Goal: Task Accomplishment & Management: Manage account settings

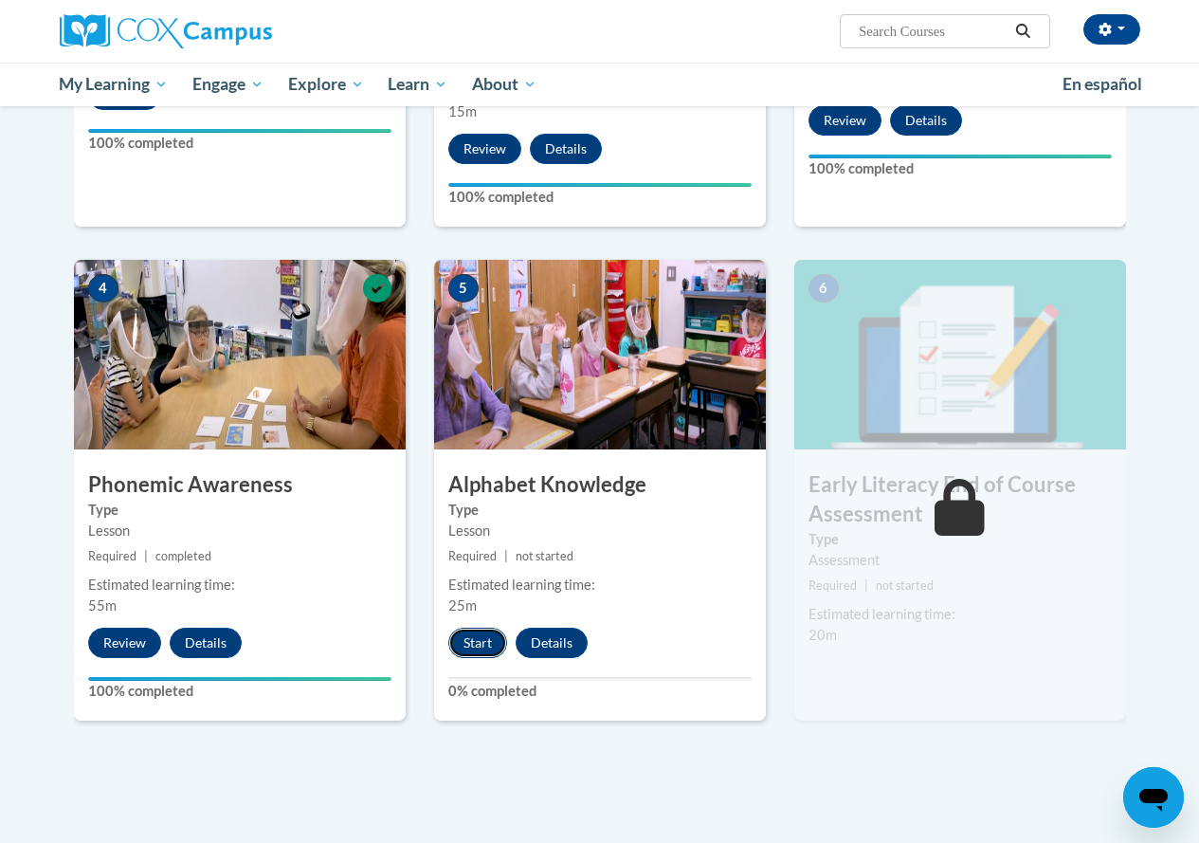
click at [479, 640] on button "Start" at bounding box center [477, 643] width 59 height 30
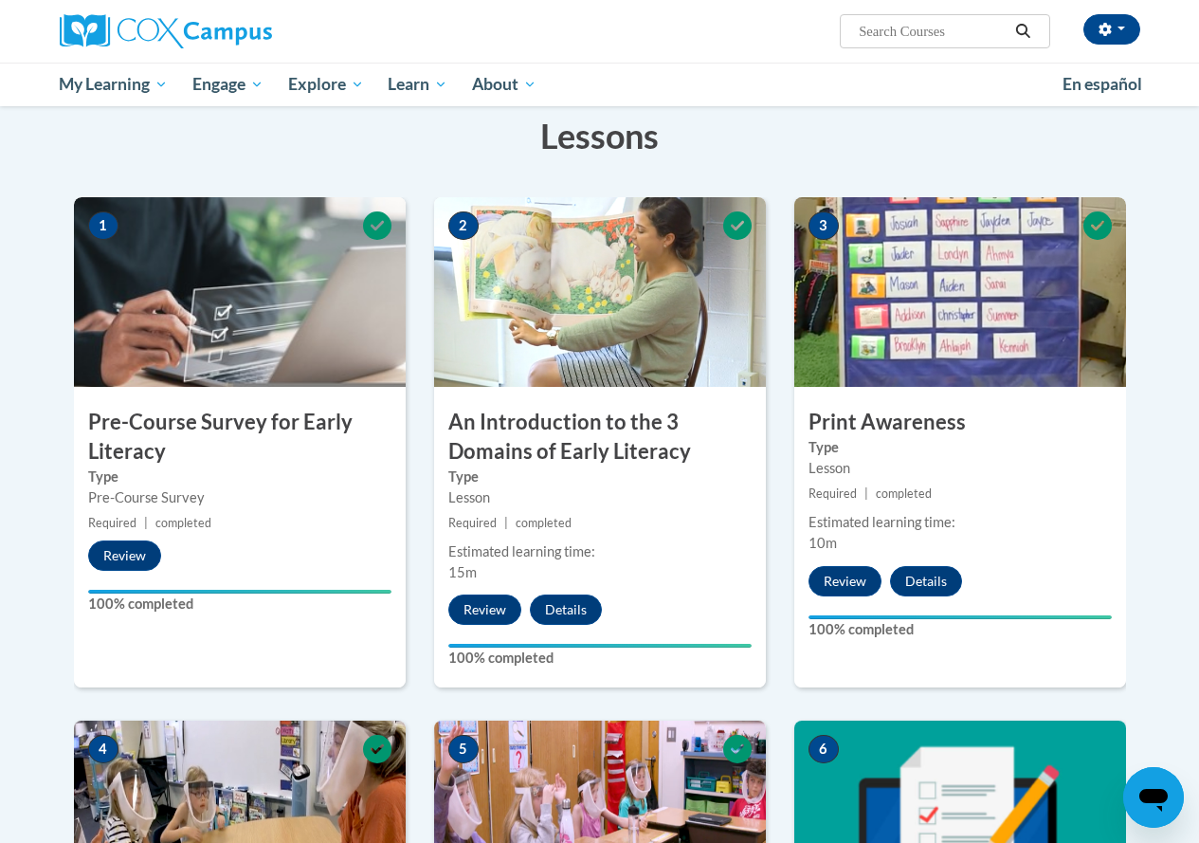
scroll to position [203, 0]
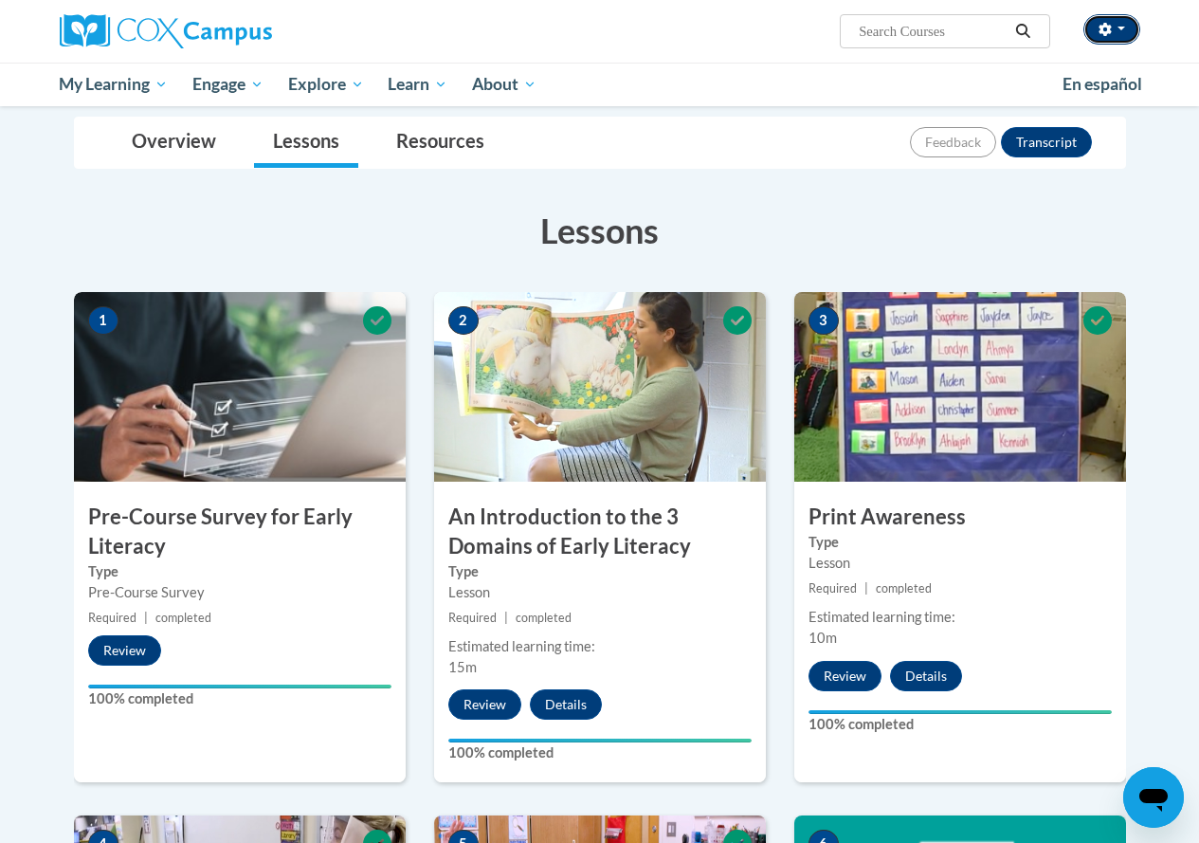
click at [1130, 30] on button "button" at bounding box center [1112, 29] width 57 height 30
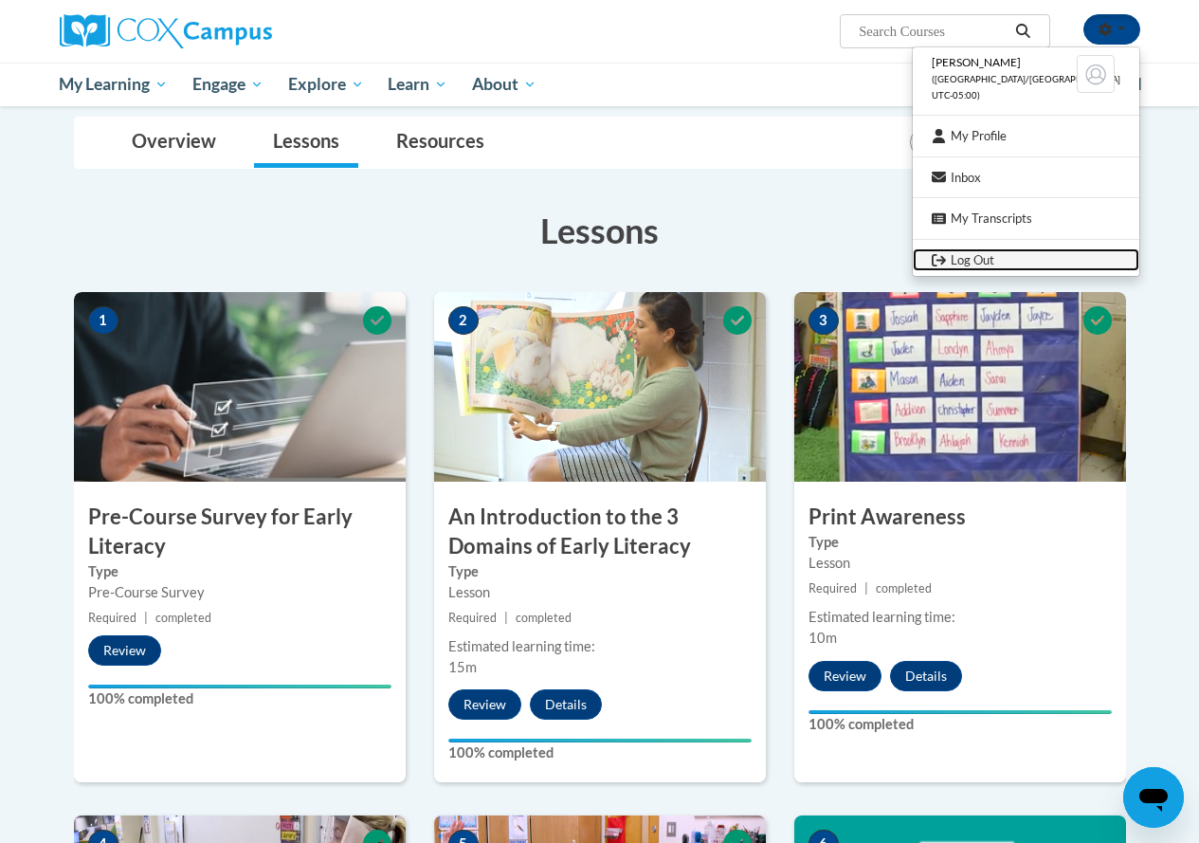
click at [1007, 258] on link "Log Out" at bounding box center [1026, 260] width 227 height 24
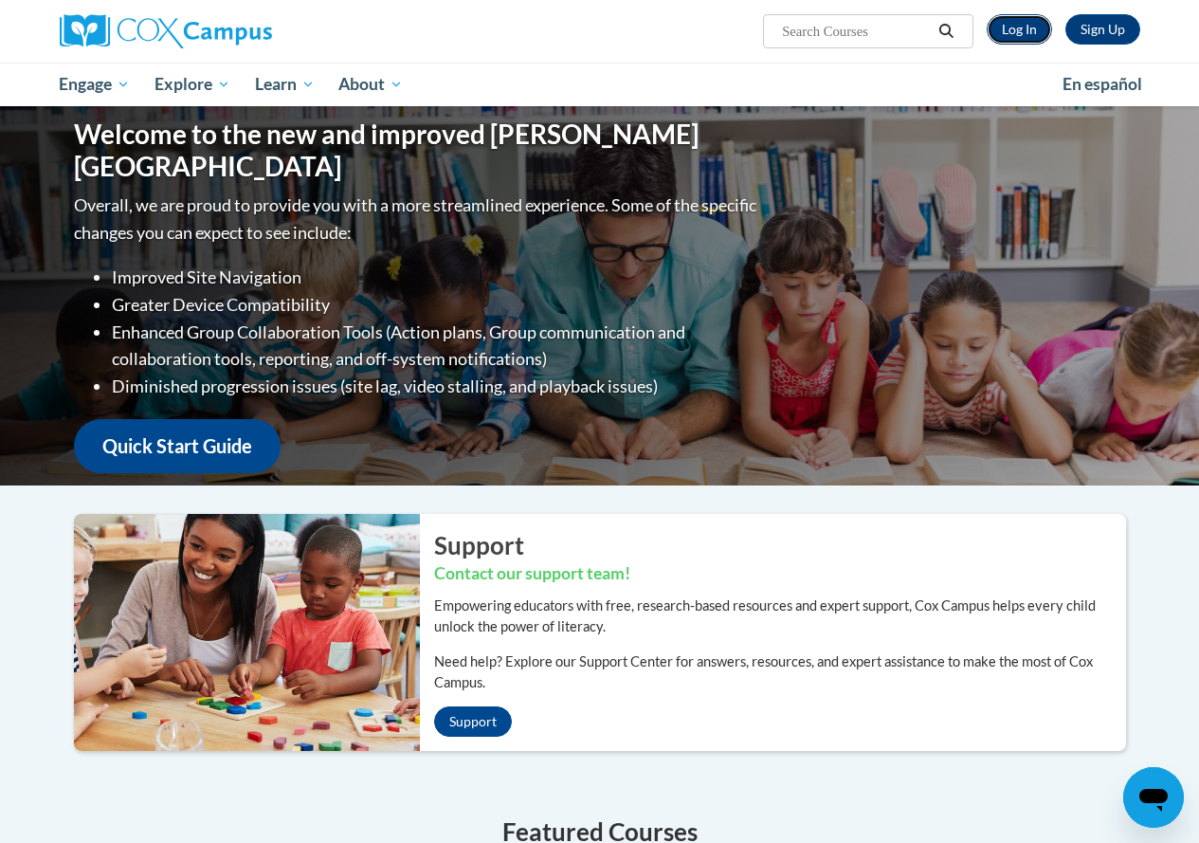
click at [1022, 32] on link "Log In" at bounding box center [1019, 29] width 65 height 30
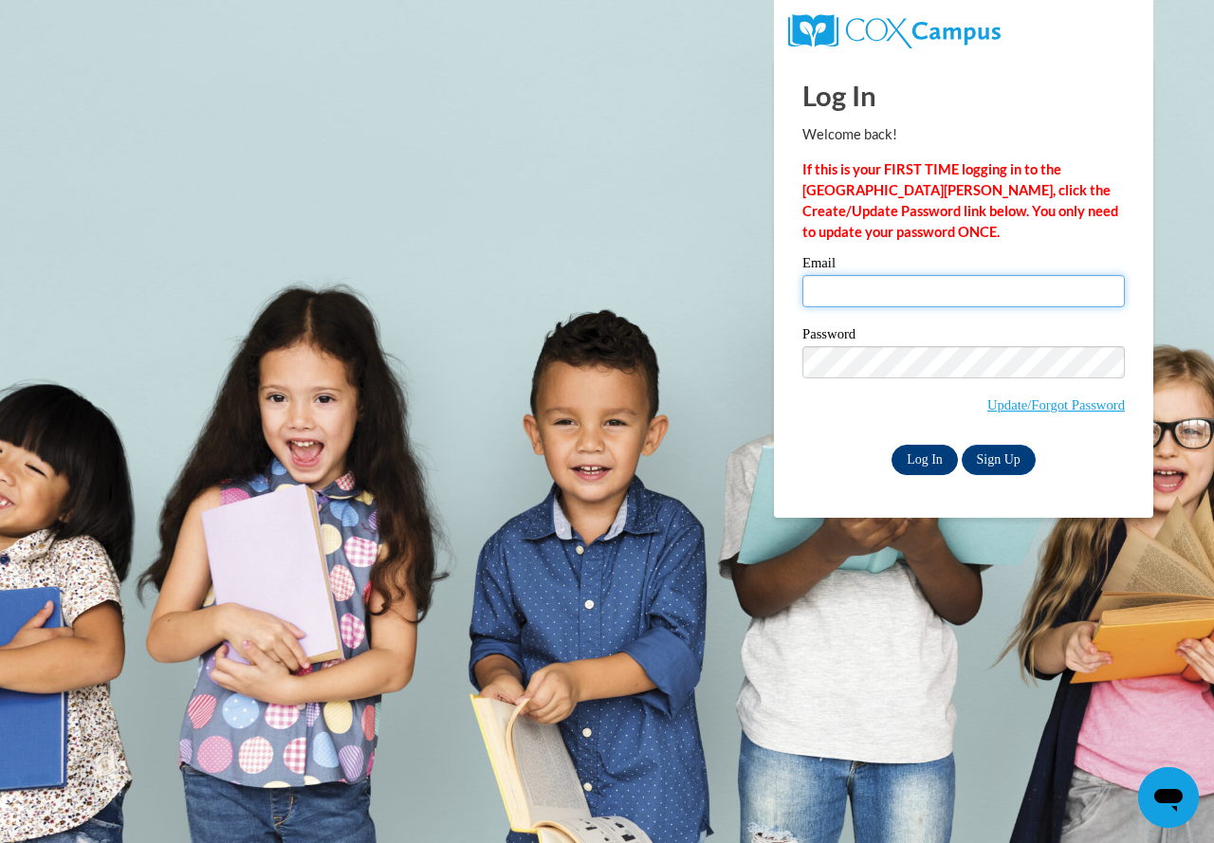
type input "millerm@prescott.k12.wi.us"
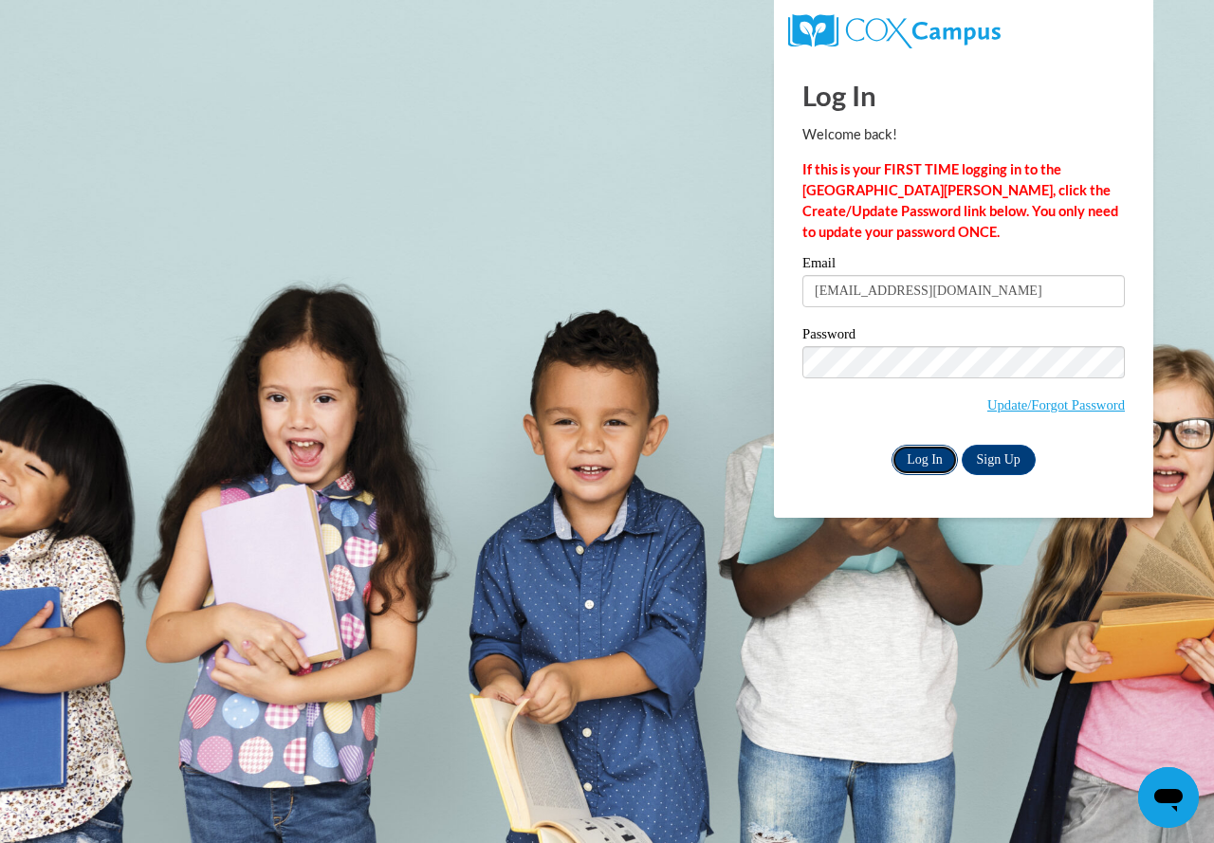
click at [916, 462] on input "Log In" at bounding box center [924, 460] width 66 height 30
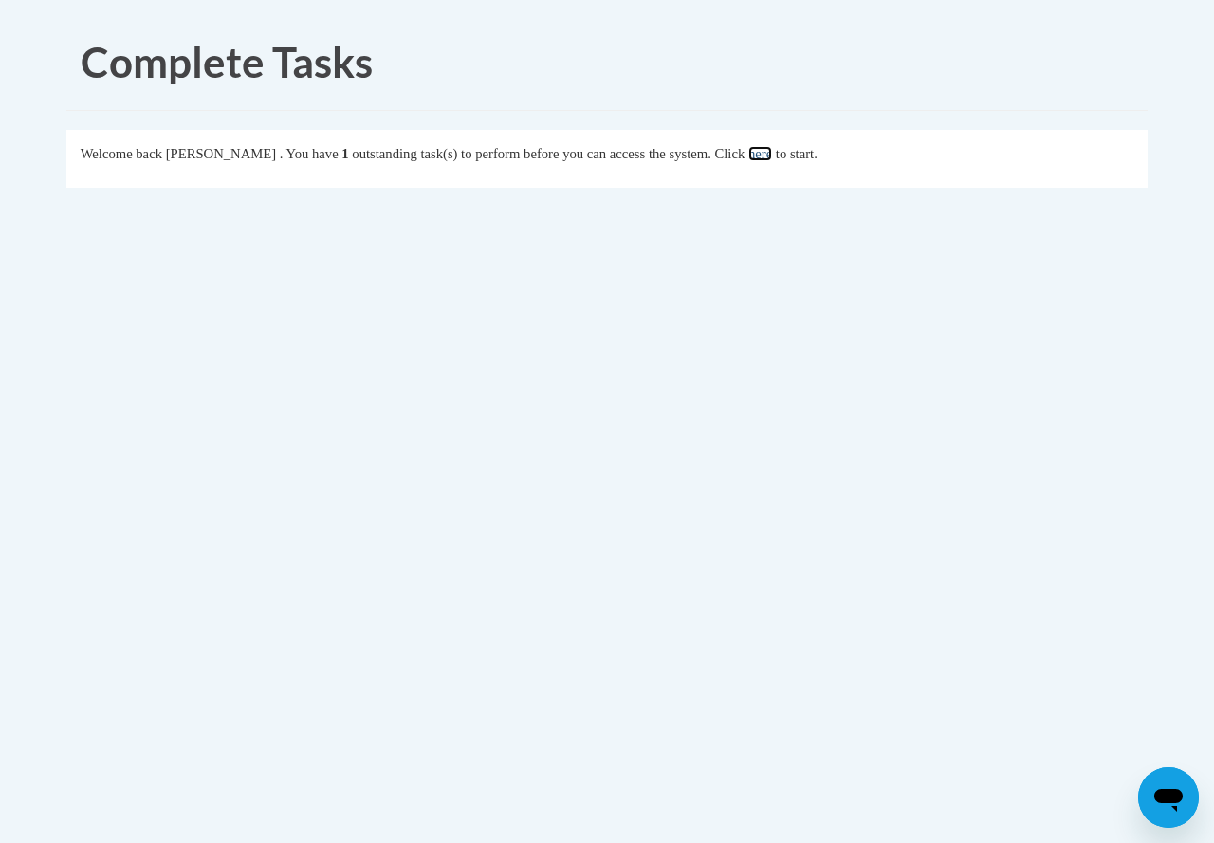
click at [772, 155] on link "here" at bounding box center [760, 153] width 24 height 15
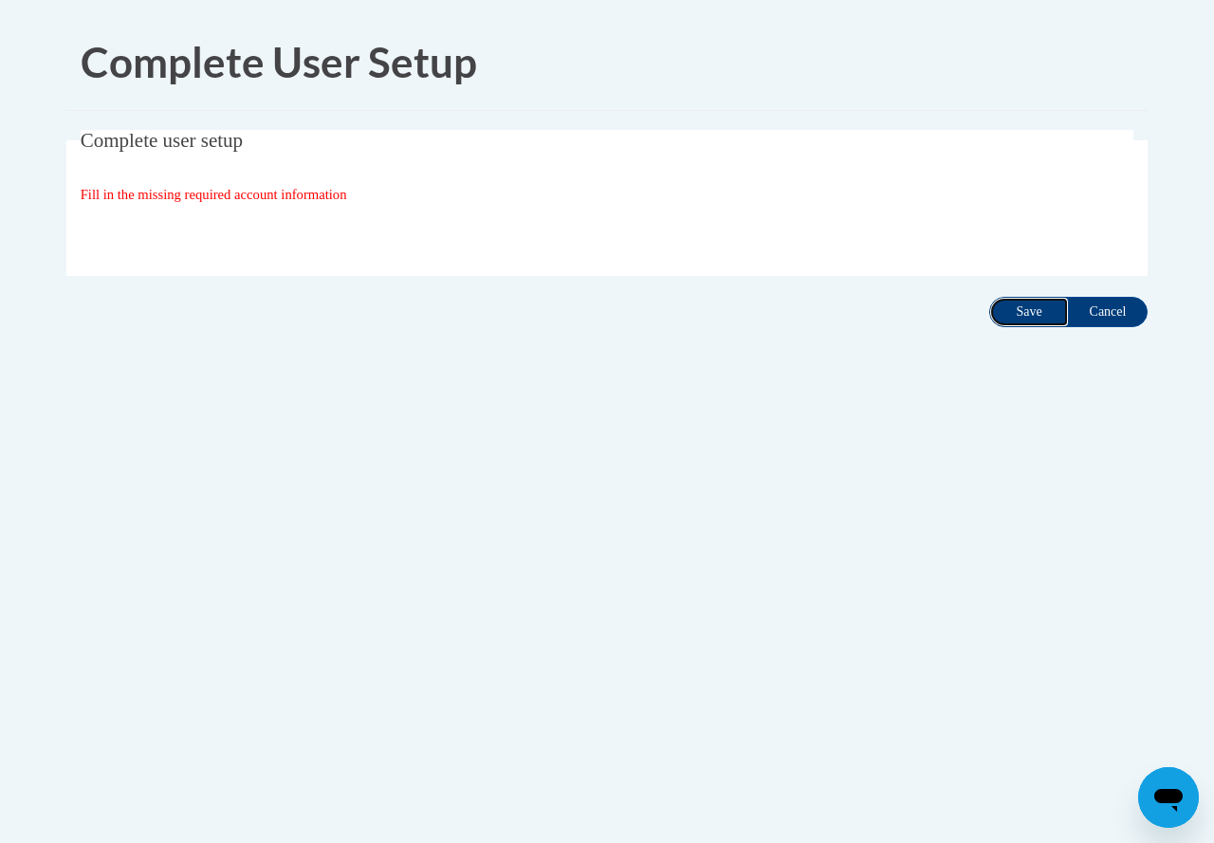
click at [1030, 313] on input "Save" at bounding box center [1029, 312] width 80 height 30
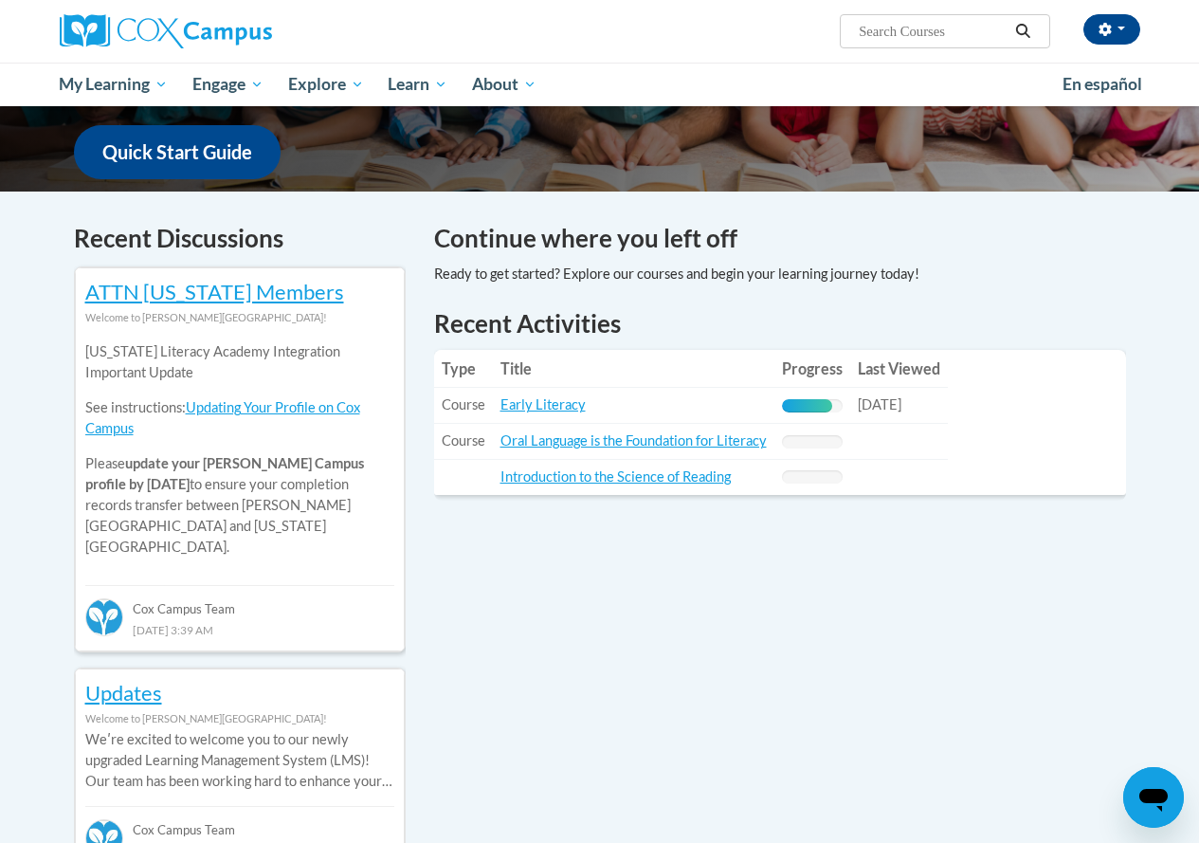
scroll to position [569, 0]
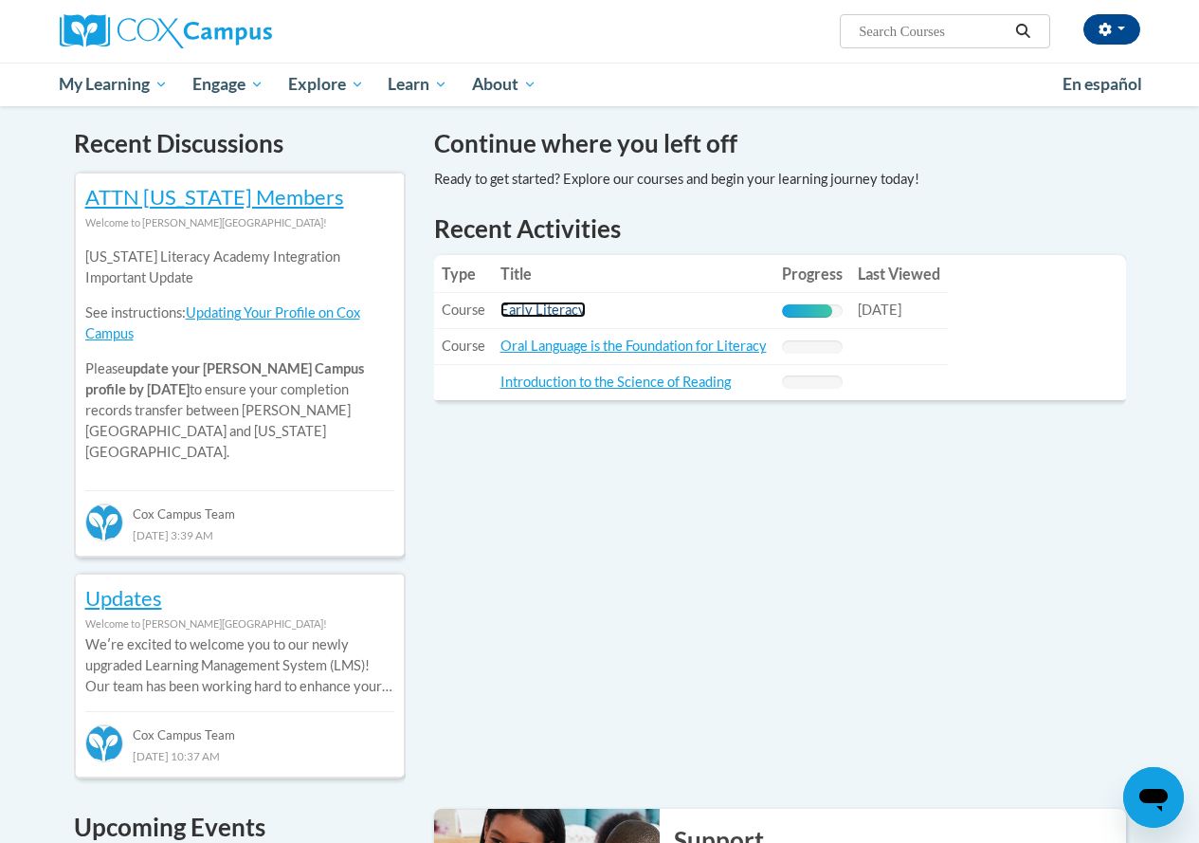
click at [550, 308] on link "Early Literacy" at bounding box center [543, 310] width 85 height 16
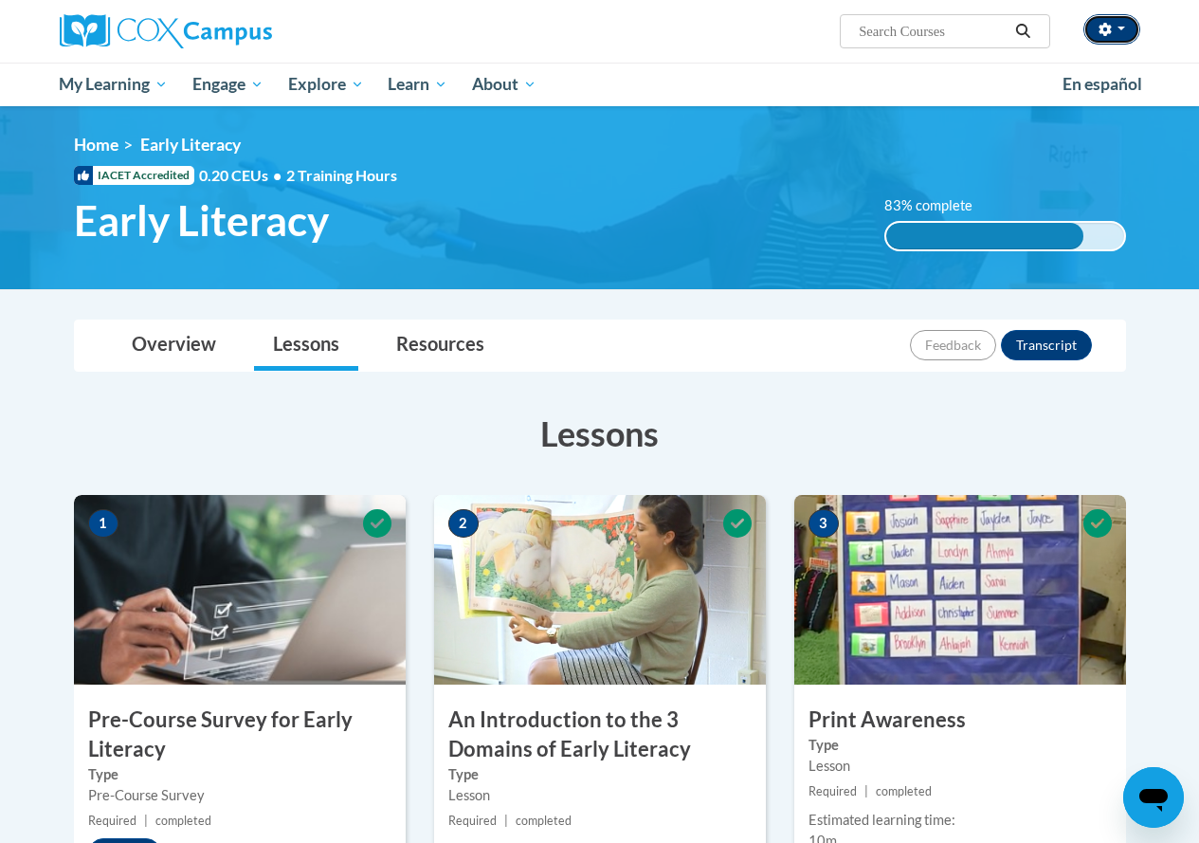
click at [1126, 26] on button "button" at bounding box center [1112, 29] width 57 height 30
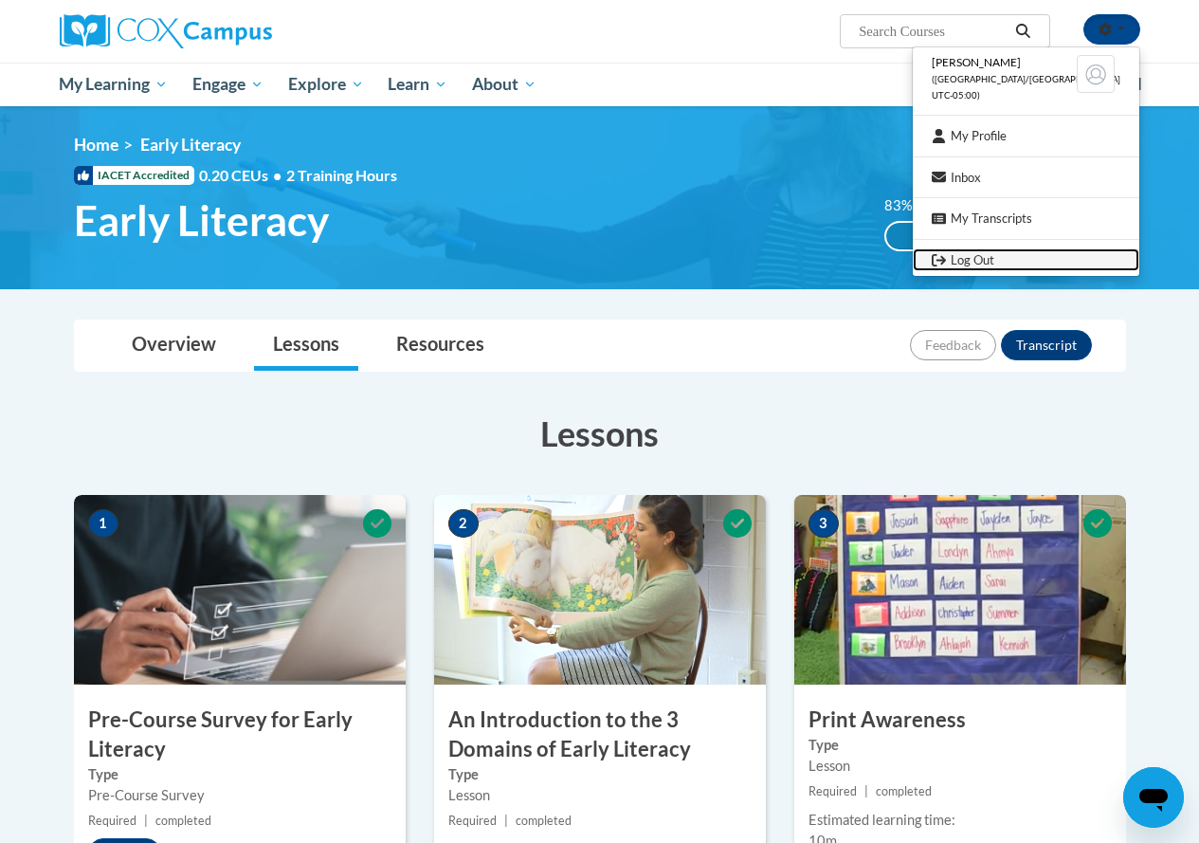
click at [994, 261] on link "Log Out" at bounding box center [1026, 260] width 227 height 24
